Goal: Information Seeking & Learning: Learn about a topic

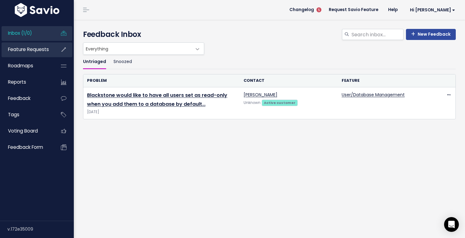
click at [46, 50] on span "Feature Requests" at bounding box center [28, 49] width 41 height 6
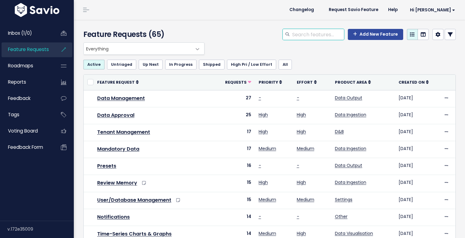
click at [315, 36] on input "search" at bounding box center [318, 34] width 53 height 11
type input "Permissi"
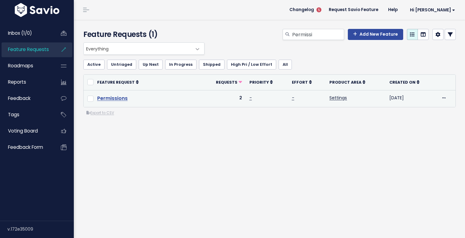
click at [124, 101] on link "Permissions" at bounding box center [112, 98] width 30 height 7
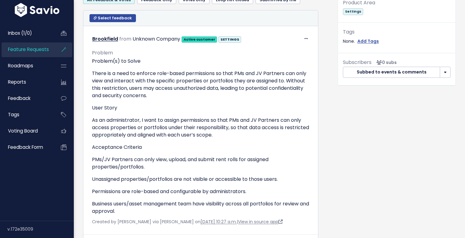
scroll to position [249, 0]
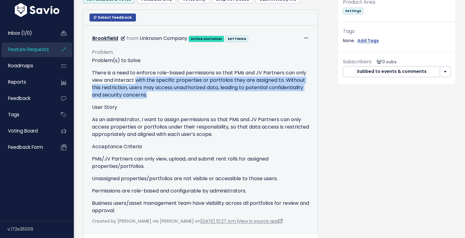
drag, startPoint x: 150, startPoint y: 94, endPoint x: 135, endPoint y: 80, distance: 20.0
click at [135, 80] on p "There is a need to enforce role-based permissions so that PMs and JV Partners c…" at bounding box center [201, 84] width 218 height 30
drag, startPoint x: 135, startPoint y: 80, endPoint x: 143, endPoint y: 100, distance: 21.7
click at [143, 100] on div "Problem(s) to Solve There is a need to enforce role-based permissions so that P…" at bounding box center [201, 136] width 218 height 158
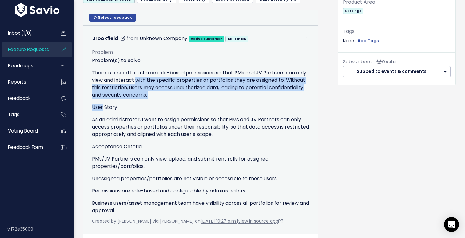
click at [143, 100] on div "Problem(s) to Solve There is a need to enforce role-based permissions so that P…" at bounding box center [201, 136] width 218 height 158
drag, startPoint x: 151, startPoint y: 97, endPoint x: 142, endPoint y: 80, distance: 19.3
click at [142, 80] on p "There is a need to enforce role-based permissions so that PMs and JV Partners c…" at bounding box center [201, 84] width 218 height 30
drag, startPoint x: 142, startPoint y: 80, endPoint x: 146, endPoint y: 94, distance: 14.1
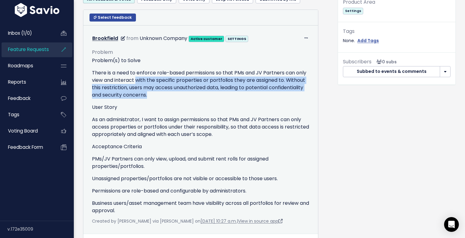
click at [146, 94] on p "There is a need to enforce role-based permissions so that PMs and JV Partners c…" at bounding box center [201, 84] width 218 height 30
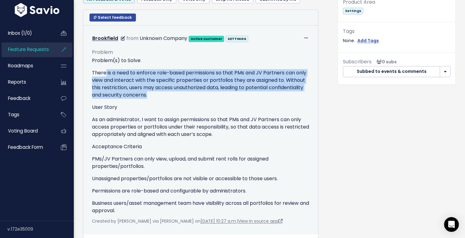
drag, startPoint x: 146, startPoint y: 94, endPoint x: 105, endPoint y: 73, distance: 46.0
click at [105, 73] on p "There is a need to enforce role-based permissions so that PMs and JV Partners c…" at bounding box center [201, 84] width 218 height 30
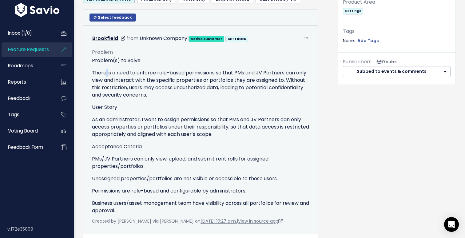
click at [105, 73] on p "There is a need to enforce role-based permissions so that PMs and JV Partners c…" at bounding box center [201, 84] width 218 height 30
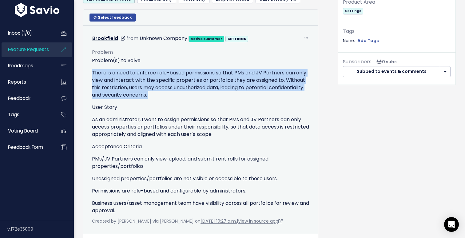
drag, startPoint x: 105, startPoint y: 73, endPoint x: 121, endPoint y: 82, distance: 18.9
click at [119, 81] on p "There is a need to enforce role-based permissions so that PMs and JV Partners c…" at bounding box center [201, 84] width 218 height 30
click at [121, 82] on p "There is a need to enforce role-based permissions so that PMs and JV Partners c…" at bounding box center [201, 84] width 218 height 30
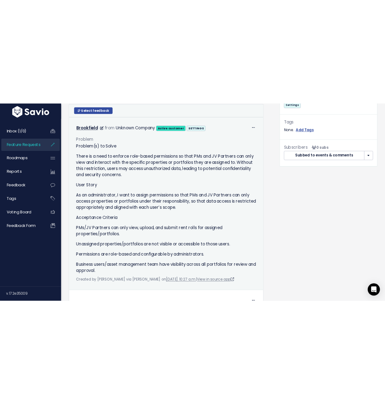
scroll to position [259, 0]
